Goal: Task Accomplishment & Management: Complete application form

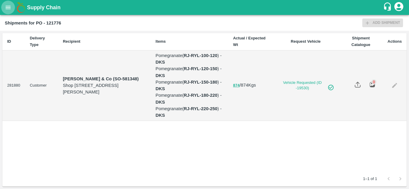
click at [6, 4] on icon "open drawer" at bounding box center [8, 7] width 7 height 7
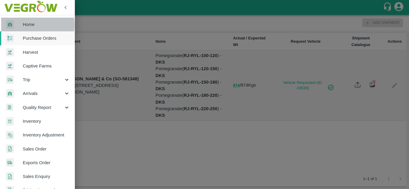
click at [28, 25] on span "Home" at bounding box center [46, 24] width 47 height 7
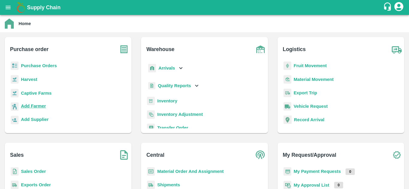
click at [29, 108] on b "Add Farmer" at bounding box center [33, 106] width 25 height 5
click at [31, 67] on b "Purchase Orders" at bounding box center [39, 65] width 36 height 5
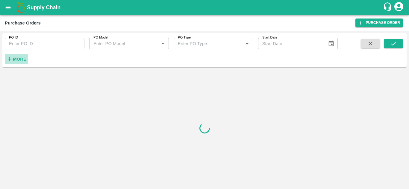
click at [22, 59] on strong "More" at bounding box center [19, 59] width 13 height 5
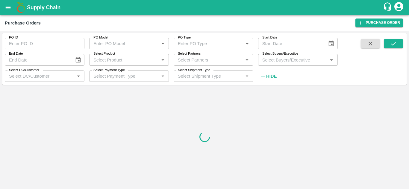
click at [22, 59] on input "End Date" at bounding box center [37, 59] width 65 height 11
type input "DD/MM/YYYY"
click at [382, 24] on link "Purchase Order" at bounding box center [379, 23] width 48 height 9
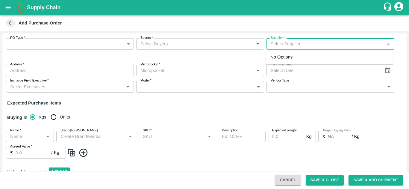
click at [298, 46] on input "Supplier   *" at bounding box center [325, 44] width 114 height 8
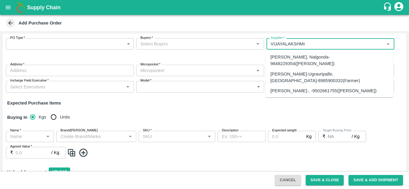
type input "VIJAYALAKSHMI"
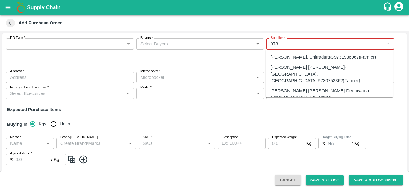
type input "973"
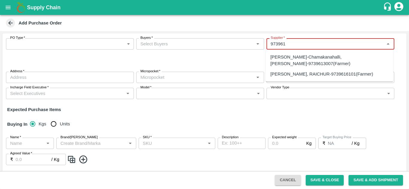
click at [318, 57] on div "Muruli reddy-Chamakanahalli, Kolar-9739613007(Farmer)" at bounding box center [329, 60] width 118 height 13
type input "Muruli reddy-Chamakanahalli, Kolar-9739613007(Farmer)"
type input "Chamakanahalli, Kolar, Mulbagalu , Karnataka"
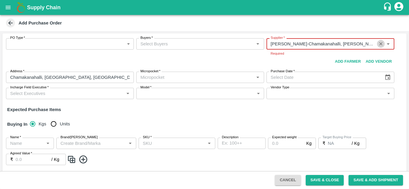
click at [380, 45] on icon "Clear" at bounding box center [380, 44] width 3 height 3
